Goal: Find specific page/section: Find specific page/section

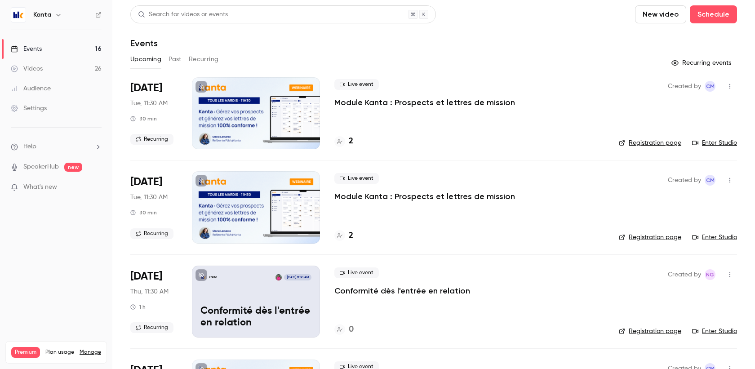
click at [177, 56] on button "Past" at bounding box center [174, 59] width 13 height 14
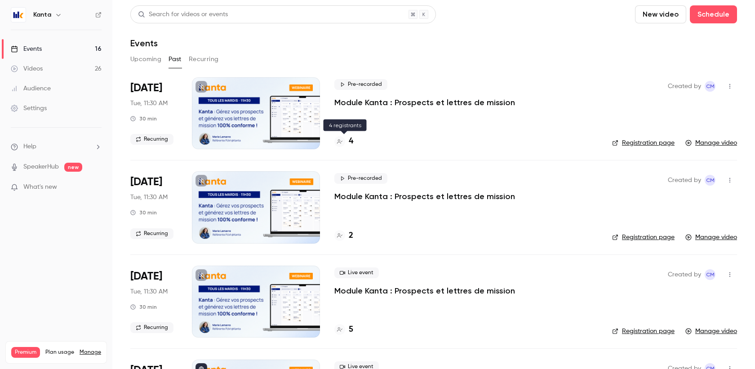
click at [343, 145] on div at bounding box center [339, 141] width 11 height 11
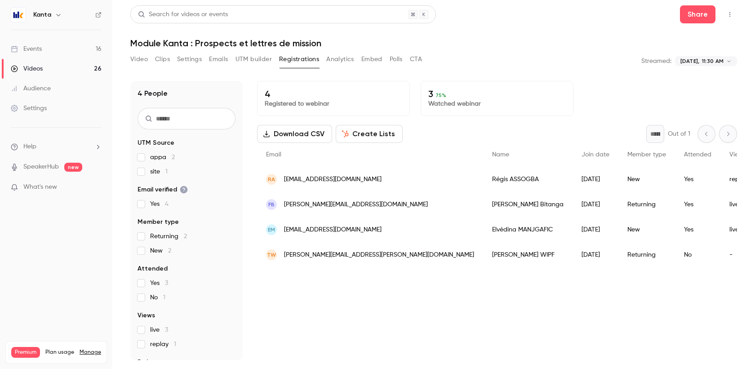
click at [343, 62] on button "Analytics" at bounding box center [340, 59] width 28 height 14
